Goal: Answer question/provide support: Share knowledge or assist other users

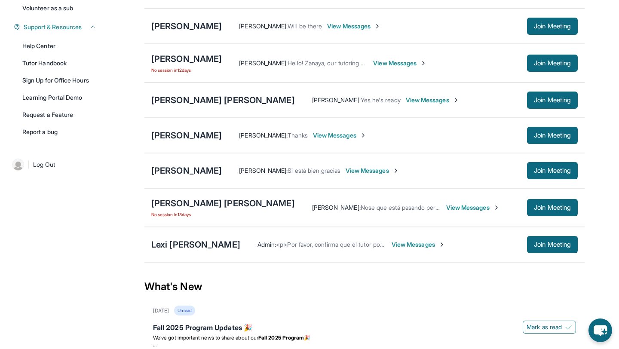
scroll to position [188, 0]
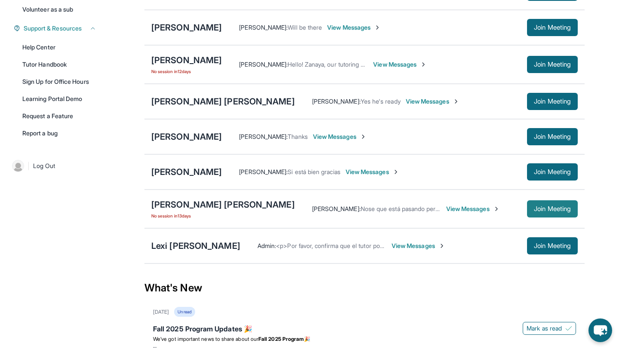
click at [528, 212] on button "Join Meeting" at bounding box center [552, 208] width 51 height 17
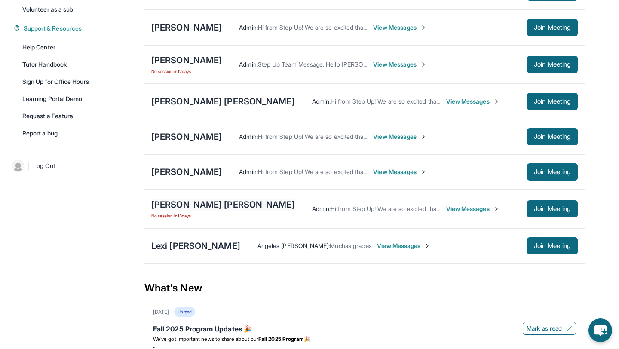
click at [206, 211] on div "[PERSON_NAME] [PERSON_NAME]" at bounding box center [223, 205] width 144 height 12
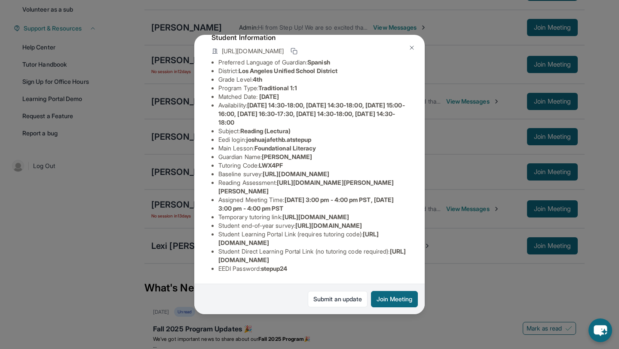
scroll to position [134, 13]
click at [409, 299] on button "Join Meeting" at bounding box center [394, 299] width 47 height 16
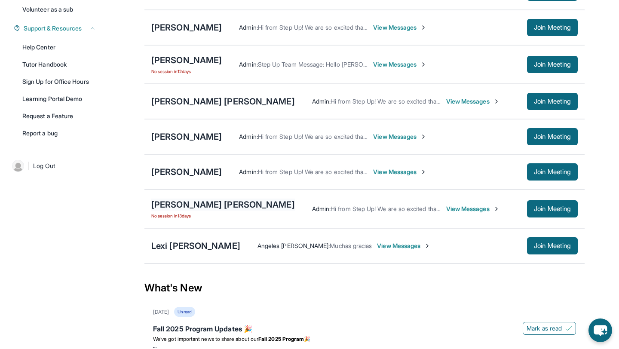
click at [211, 209] on div "[PERSON_NAME] [PERSON_NAME]" at bounding box center [223, 205] width 144 height 12
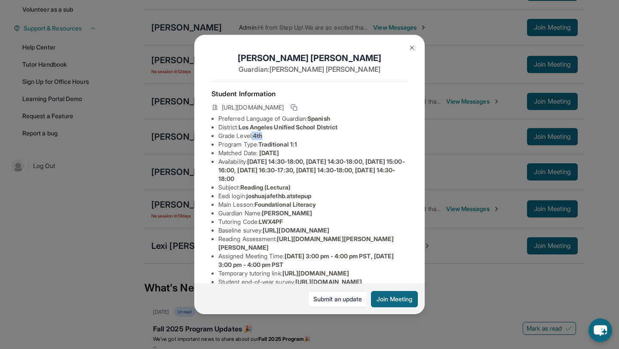
drag, startPoint x: 253, startPoint y: 138, endPoint x: 303, endPoint y: 138, distance: 49.9
click at [304, 138] on li "Grade Level: 4th" at bounding box center [313, 136] width 189 height 9
click at [303, 138] on li "Grade Level: 4th" at bounding box center [313, 136] width 189 height 9
click at [341, 298] on link "Submit an update" at bounding box center [338, 299] width 60 height 16
click at [413, 49] on img at bounding box center [412, 47] width 7 height 7
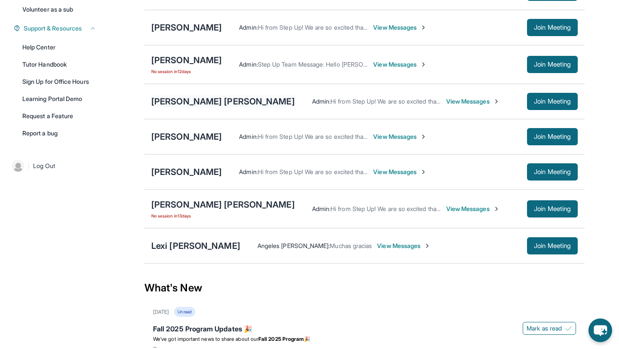
click at [197, 108] on div "[PERSON_NAME] [PERSON_NAME]" at bounding box center [223, 101] width 144 height 12
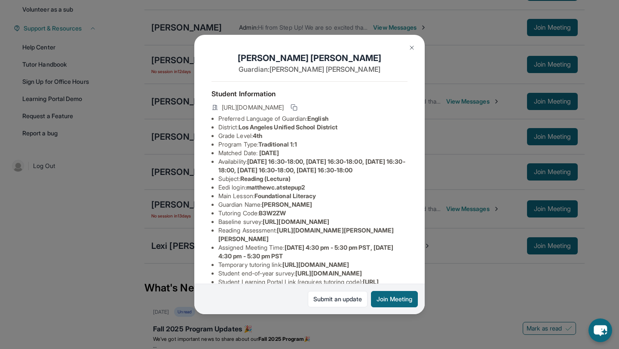
click at [415, 48] on img at bounding box center [412, 47] width 7 height 7
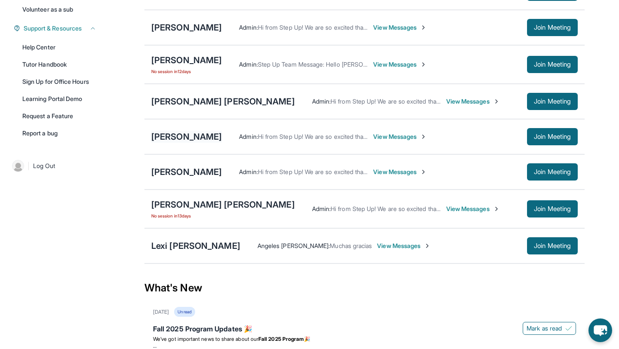
click at [173, 143] on div "[PERSON_NAME]" at bounding box center [186, 137] width 71 height 12
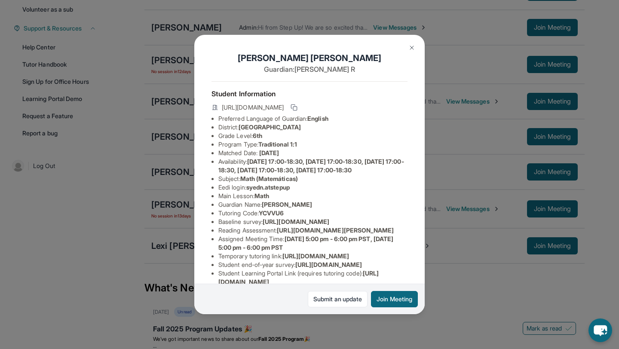
click at [409, 52] on button at bounding box center [411, 47] width 17 height 17
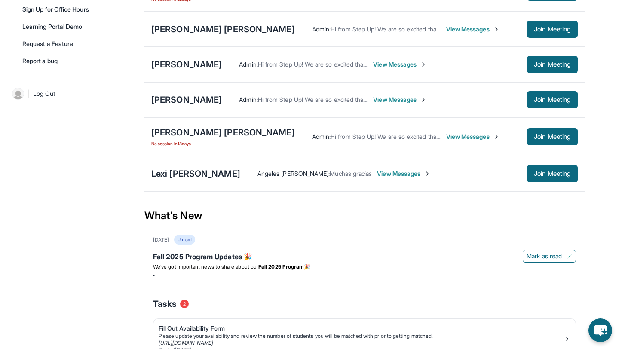
scroll to position [289, 0]
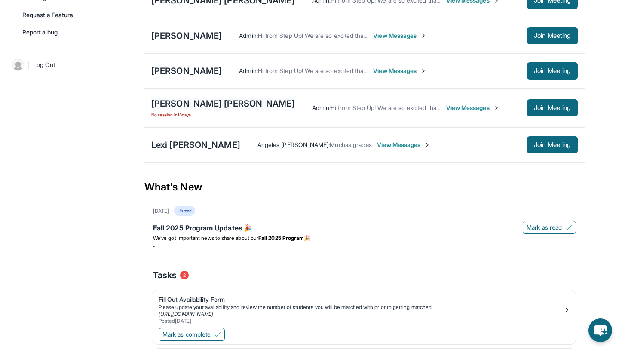
click at [236, 109] on div "[PERSON_NAME] [PERSON_NAME]" at bounding box center [223, 104] width 144 height 12
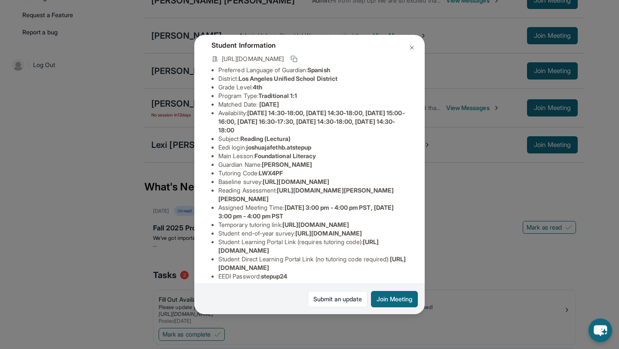
scroll to position [0, 0]
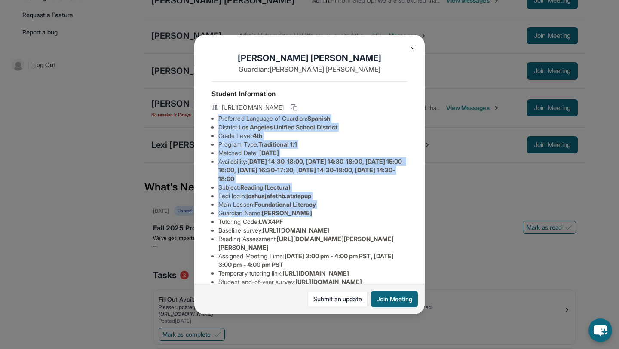
drag, startPoint x: 219, startPoint y: 117, endPoint x: 358, endPoint y: 217, distance: 171.7
click at [358, 217] on ul "Preferred Language of Guardian: Spanish District: [GEOGRAPHIC_DATA] Unified Sch…" at bounding box center [310, 221] width 196 height 215
copy ul "Preferred Language of Guardian: Spanish District: [GEOGRAPHIC_DATA] Unified Sch…"
click at [413, 51] on button at bounding box center [411, 47] width 17 height 17
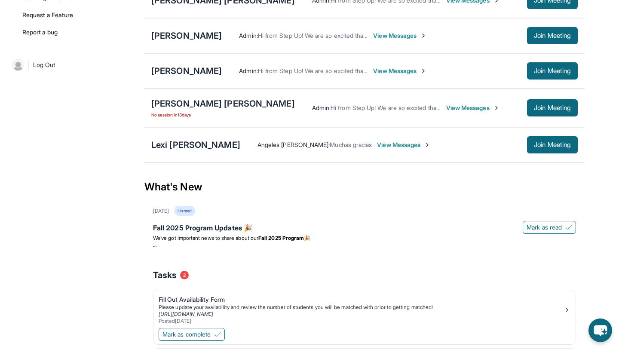
click at [495, 112] on span "View Messages" at bounding box center [473, 108] width 54 height 9
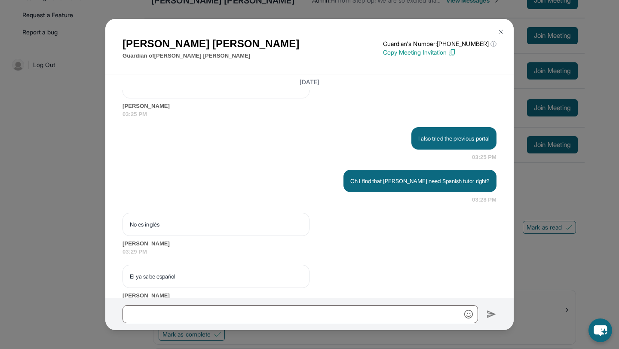
scroll to position [3432, 0]
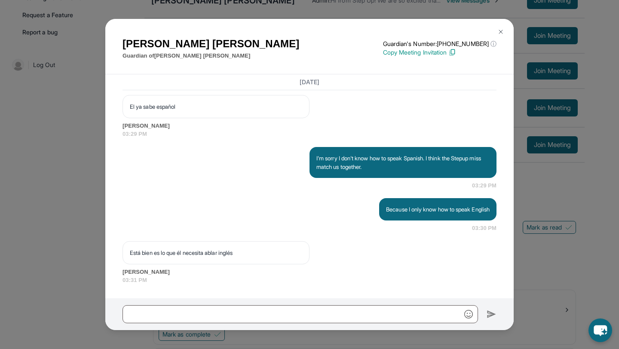
drag, startPoint x: 248, startPoint y: 249, endPoint x: 147, endPoint y: 250, distance: 101.5
click at [147, 250] on p "Está bien es lo que él necesita ablar inglés" at bounding box center [216, 253] width 172 height 9
drag, startPoint x: 130, startPoint y: 253, endPoint x: 277, endPoint y: 249, distance: 147.2
click at [277, 249] on p "Está bien es lo que él necesita ablar inglés" at bounding box center [216, 253] width 172 height 9
copy p "Está bien es lo que él necesita ablar inglés"
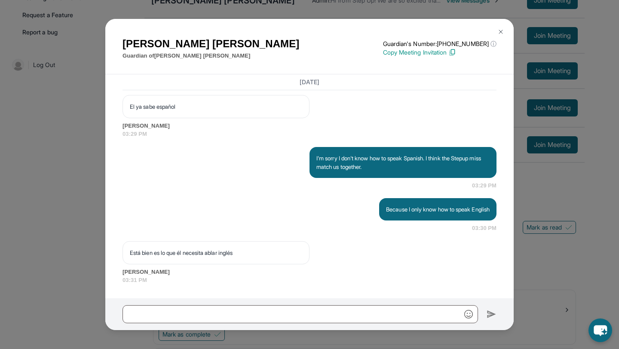
click at [209, 159] on div "I'm sorry I don't know how to speak Spanish. I think the Stepup miss match us t…" at bounding box center [310, 168] width 374 height 43
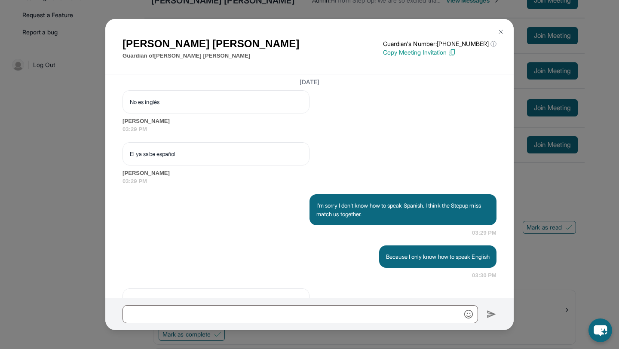
scroll to position [3352, 0]
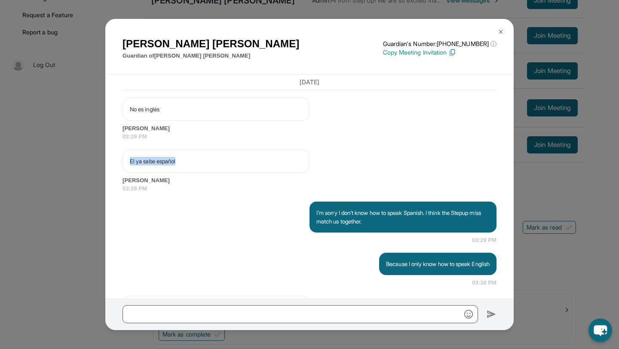
drag, startPoint x: 181, startPoint y: 187, endPoint x: 122, endPoint y: 188, distance: 59.4
click at [122, 188] on div "[DATE] <p>**Nuevo Chat de Tutoría de Step Up**: ¡Hola [PERSON_NAME]! Este es el…" at bounding box center [309, 186] width 409 height 224
copy p "El ya sabe español"
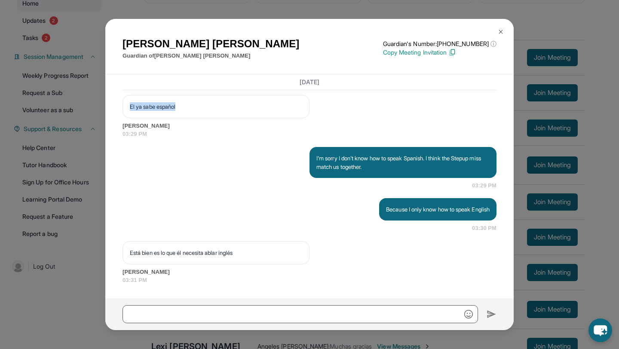
scroll to position [0, 0]
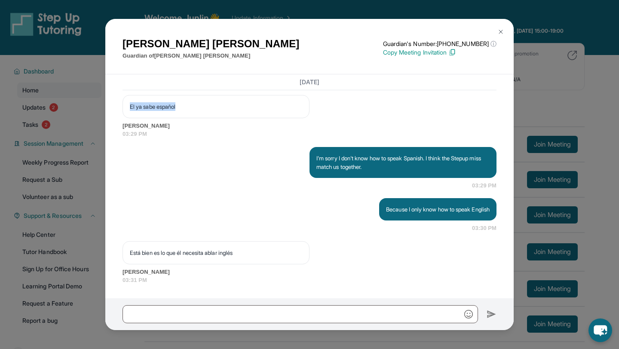
click at [499, 33] on img at bounding box center [501, 31] width 7 height 7
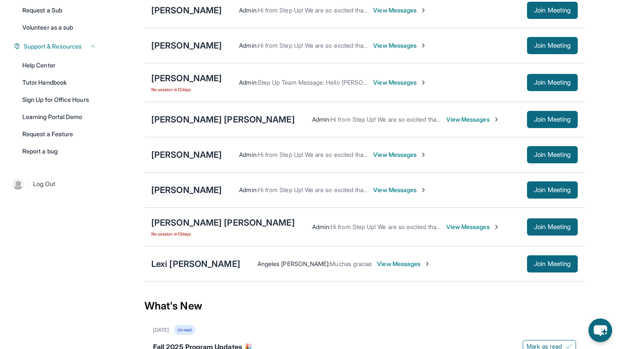
scroll to position [187, 0]
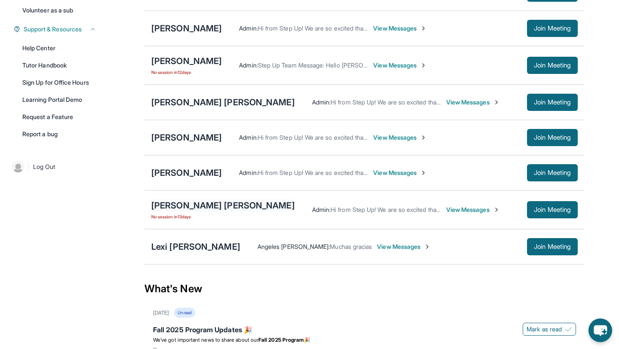
click at [182, 211] on div "[PERSON_NAME] [PERSON_NAME]" at bounding box center [223, 206] width 144 height 12
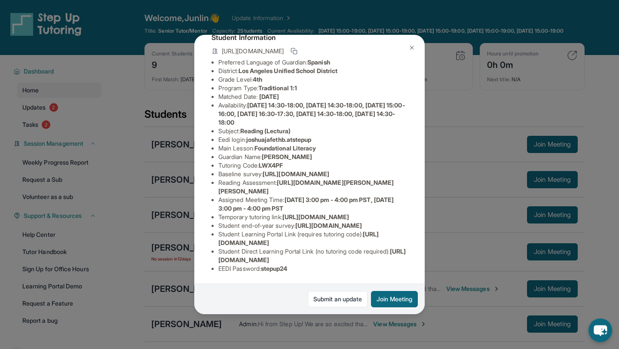
scroll to position [76, 306]
drag, startPoint x: 218, startPoint y: 161, endPoint x: 367, endPoint y: 182, distance: 150.6
click at [367, 182] on div "[PERSON_NAME] [PERSON_NAME] Guardian: [PERSON_NAME] Student Information [URL][D…" at bounding box center [309, 175] width 231 height 280
copy span "[URL][DOMAIN_NAME]"
click at [446, 225] on div "[PERSON_NAME] [PERSON_NAME] Guardian: [PERSON_NAME] Student Information [URL][D…" at bounding box center [309, 174] width 619 height 349
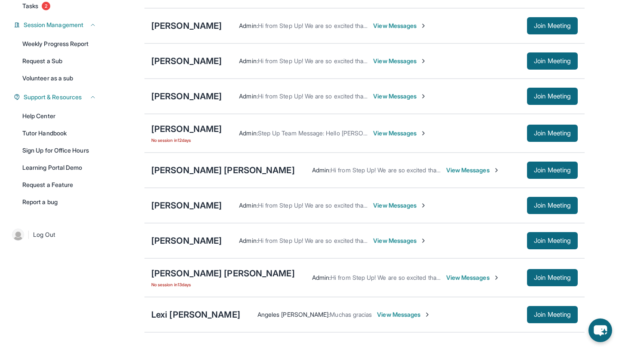
scroll to position [303, 0]
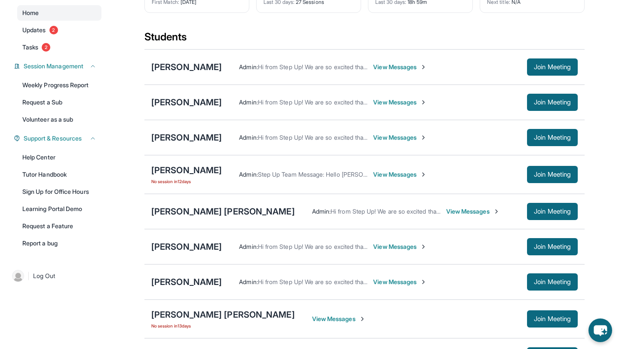
scroll to position [74, 0]
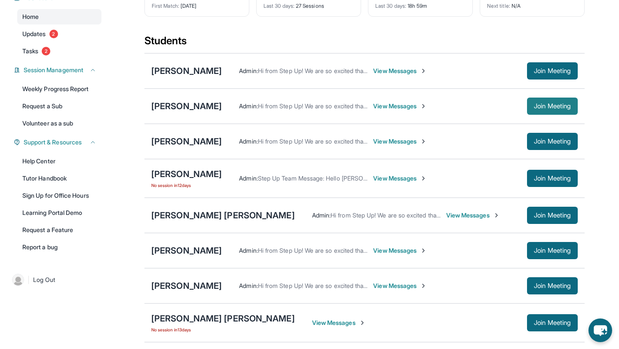
click at [539, 109] on span "Join Meeting" at bounding box center [552, 106] width 37 height 5
click at [187, 112] on div "[PERSON_NAME]" at bounding box center [186, 106] width 71 height 12
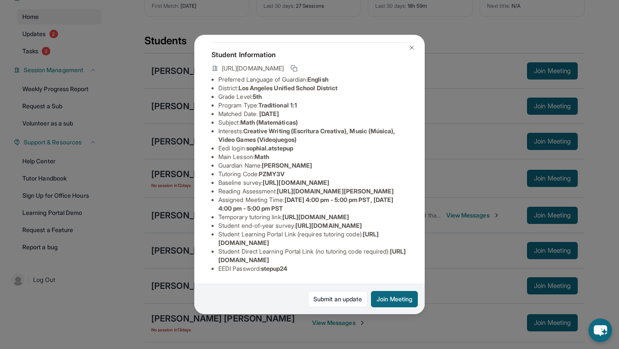
scroll to position [62, 0]
drag, startPoint x: 251, startPoint y: 128, endPoint x: 326, endPoint y: 125, distance: 74.5
click at [326, 144] on li "Eedi login : sophial.atstepup" at bounding box center [313, 148] width 189 height 9
copy span "sophial.atstepup"
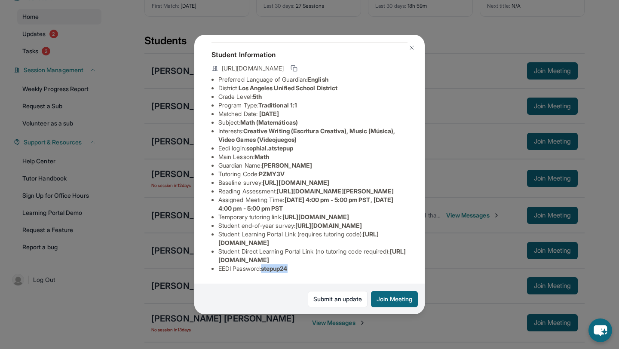
drag, startPoint x: 265, startPoint y: 271, endPoint x: 327, endPoint y: 271, distance: 62.4
click at [327, 271] on li "EEDI Password : stepup24" at bounding box center [313, 269] width 189 height 9
copy span "stepup24"
